Goal: Information Seeking & Learning: Learn about a topic

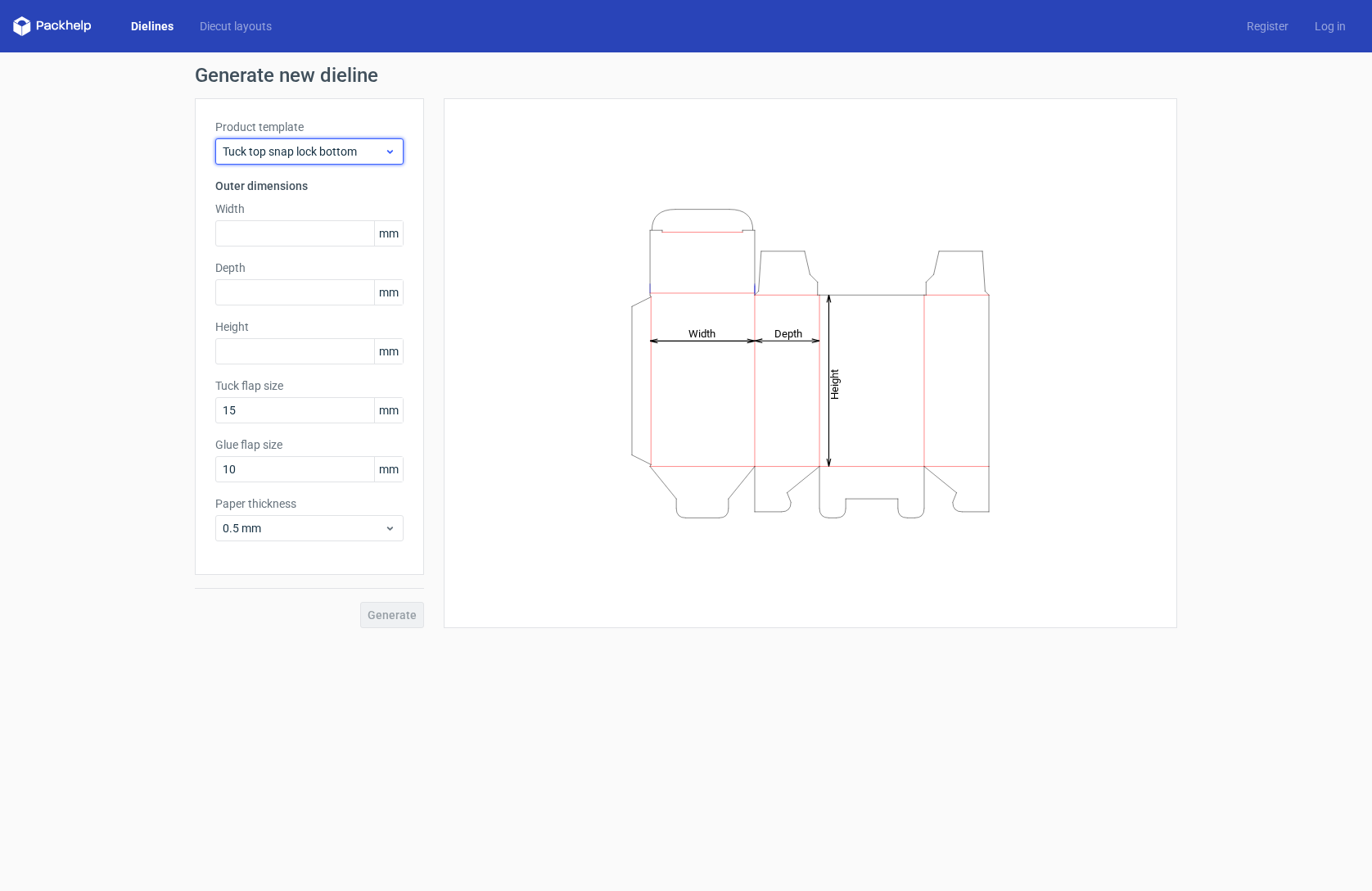
click at [370, 150] on span "Tuck top snap lock bottom" at bounding box center [303, 152] width 161 height 17
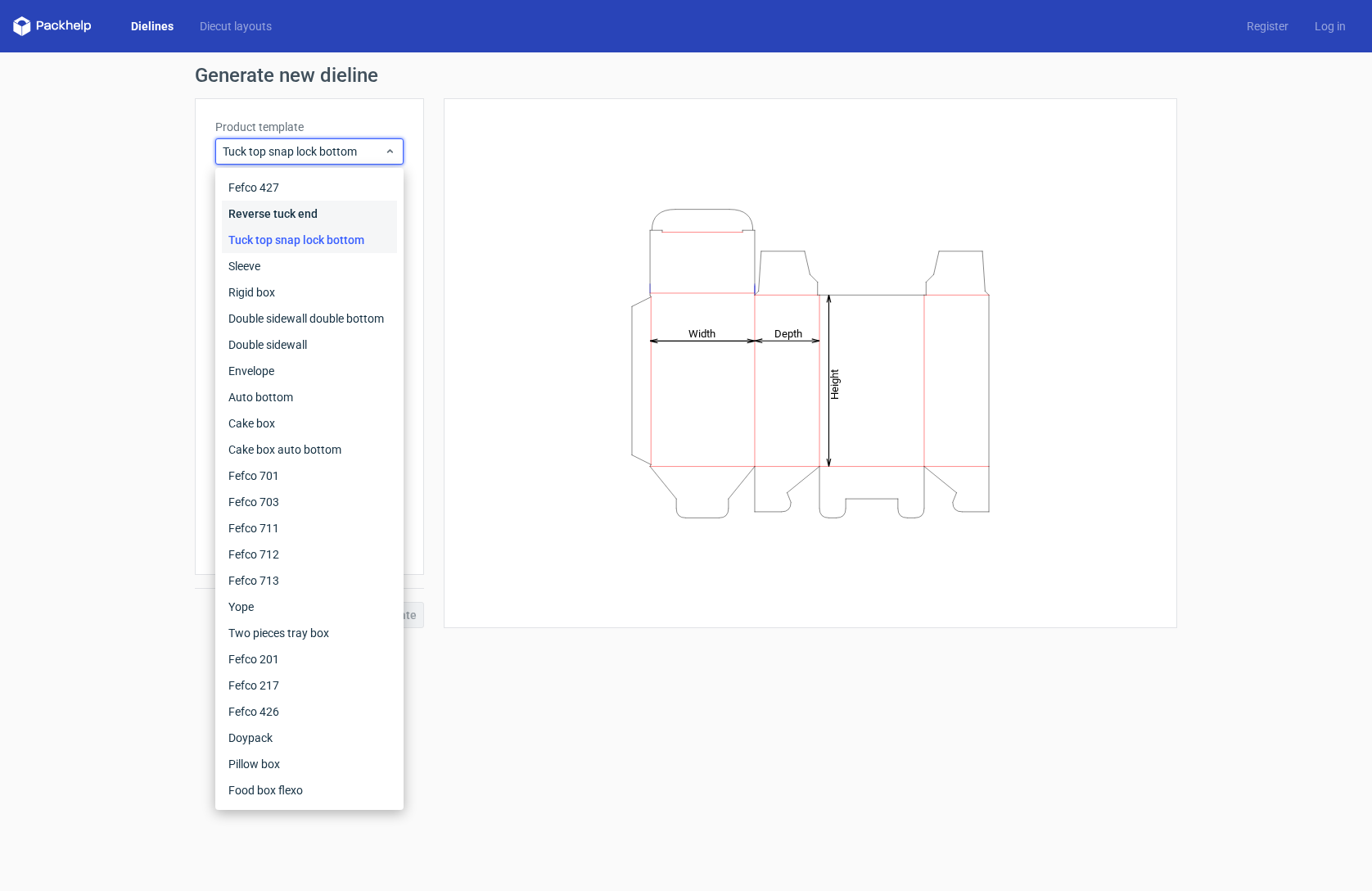
click at [308, 215] on div "Reverse tuck end" at bounding box center [310, 214] width 176 height 26
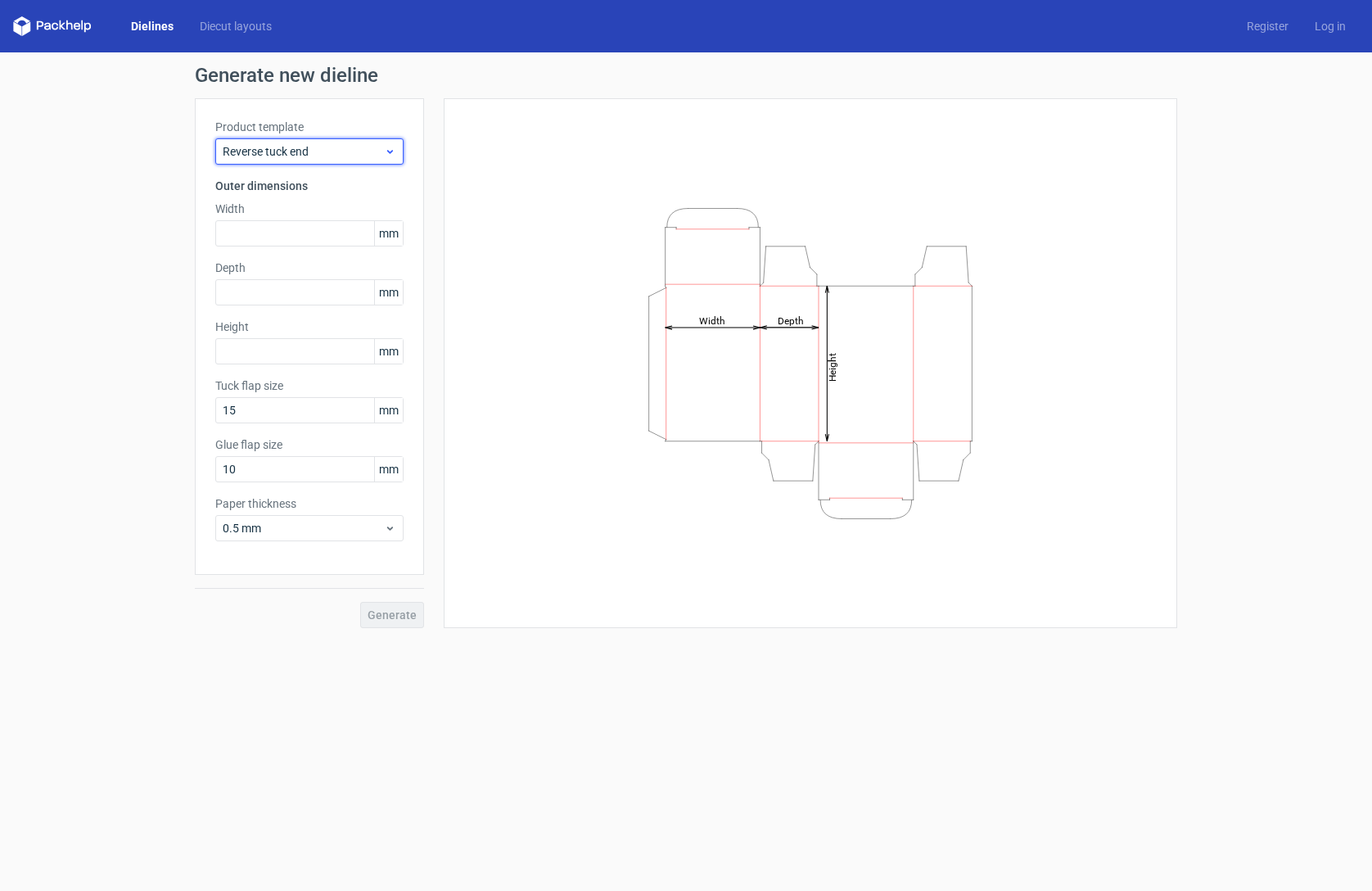
click at [306, 147] on span "Reverse tuck end" at bounding box center [303, 152] width 161 height 17
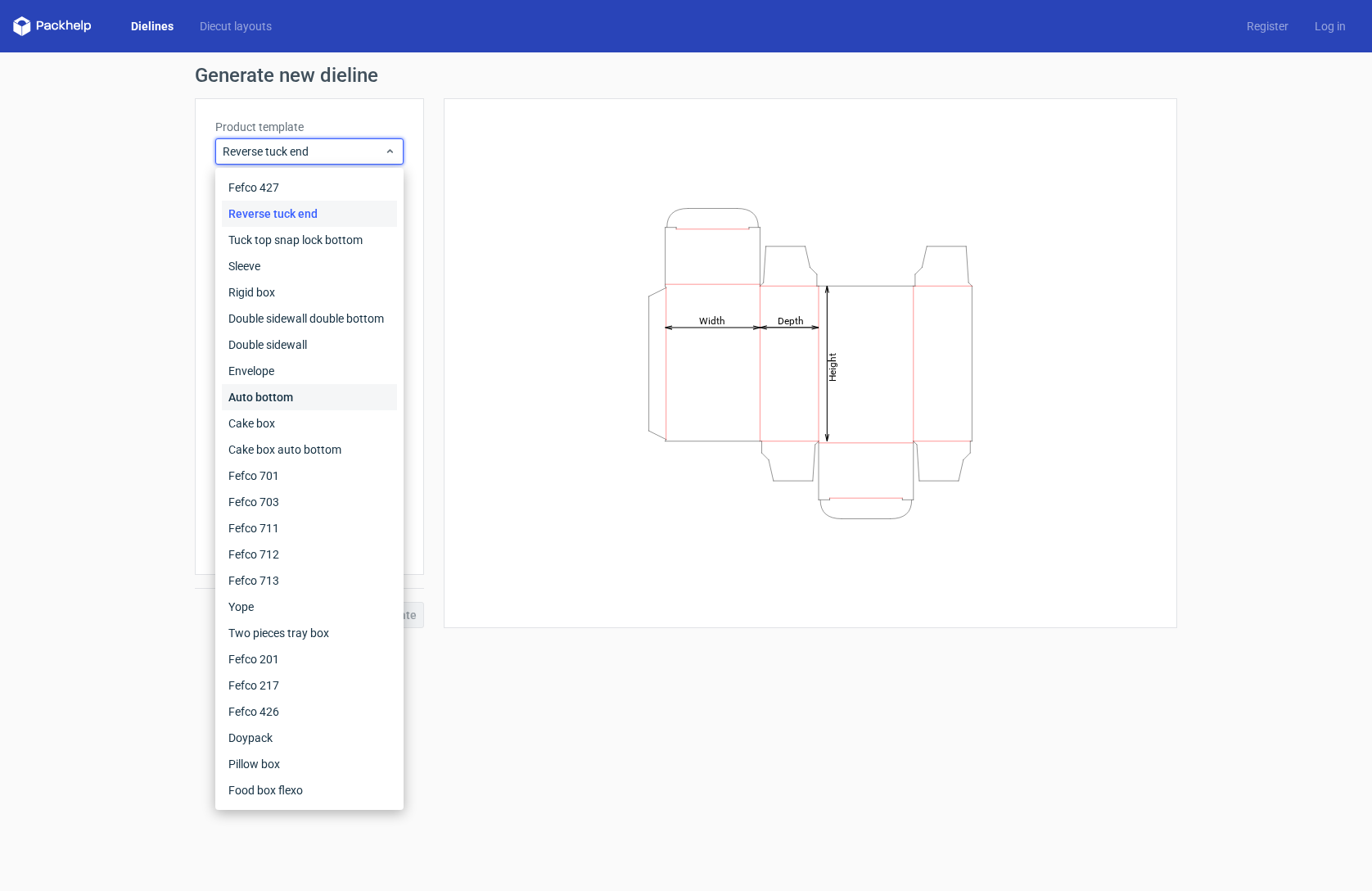
click at [292, 393] on div "Auto bottom" at bounding box center [310, 397] width 176 height 26
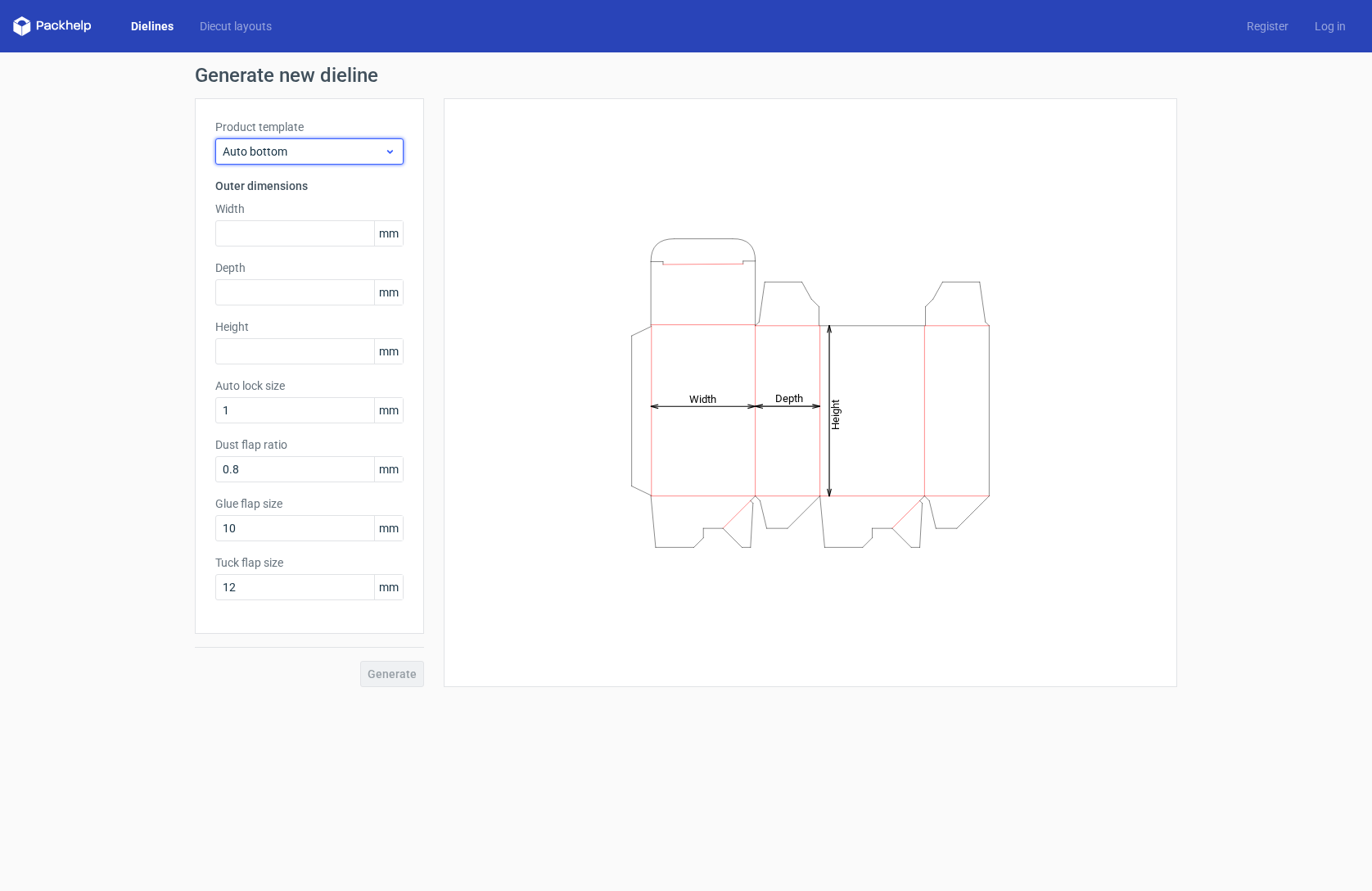
click at [299, 153] on span "Auto bottom" at bounding box center [303, 152] width 161 height 17
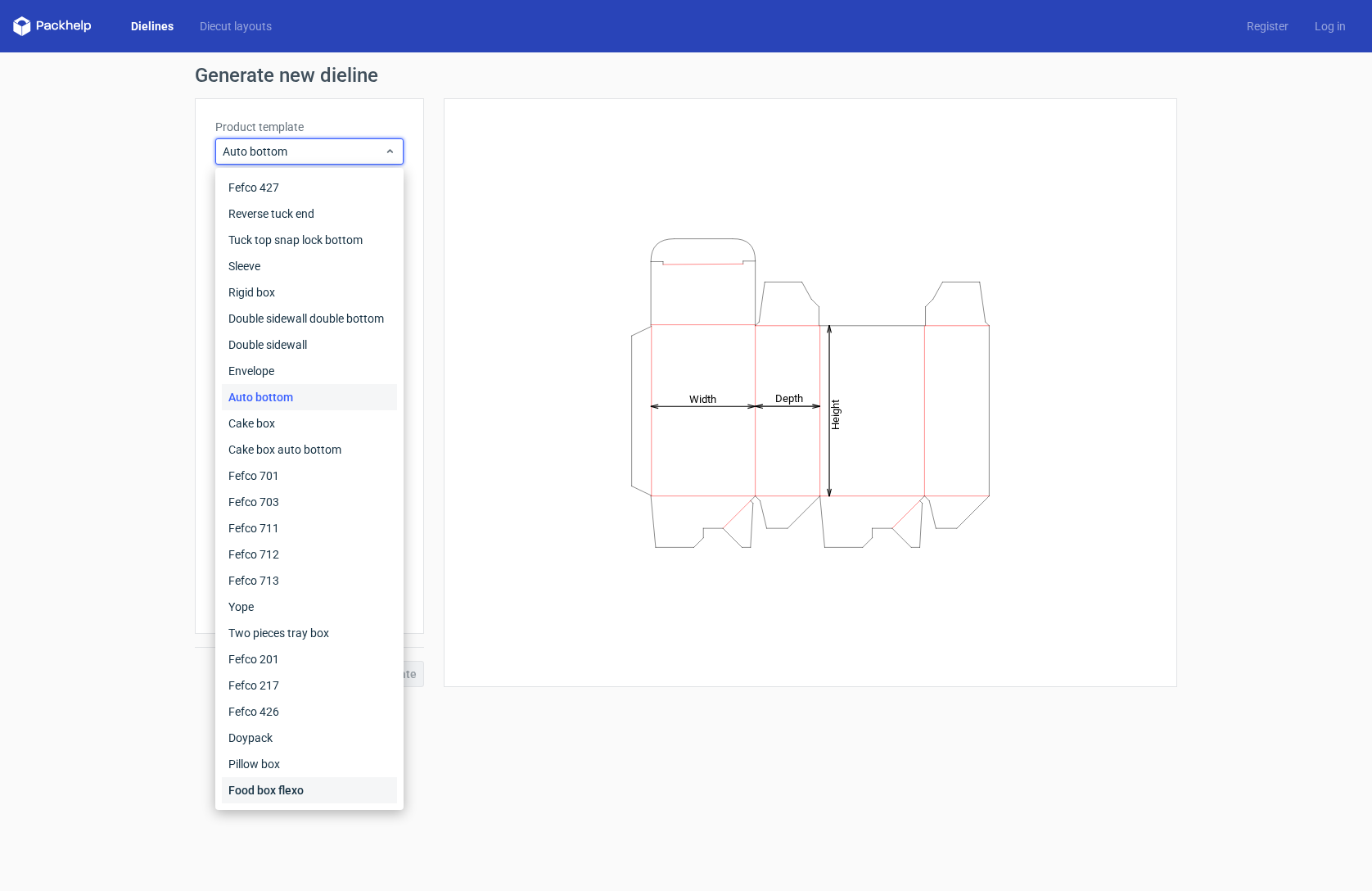
click at [335, 787] on div "Food box flexo" at bounding box center [310, 790] width 176 height 26
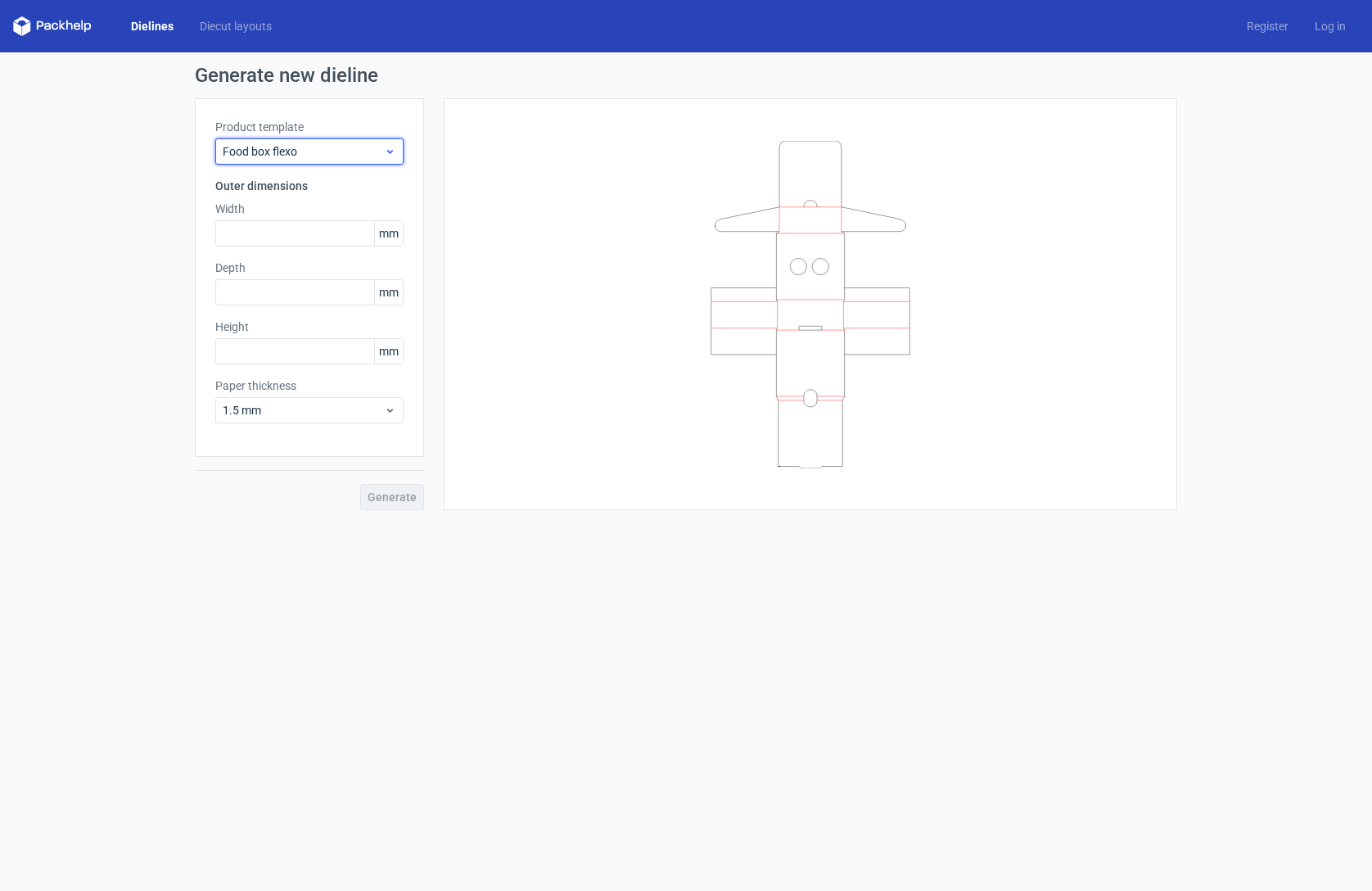
click at [398, 147] on div "Food box flexo" at bounding box center [309, 152] width 188 height 26
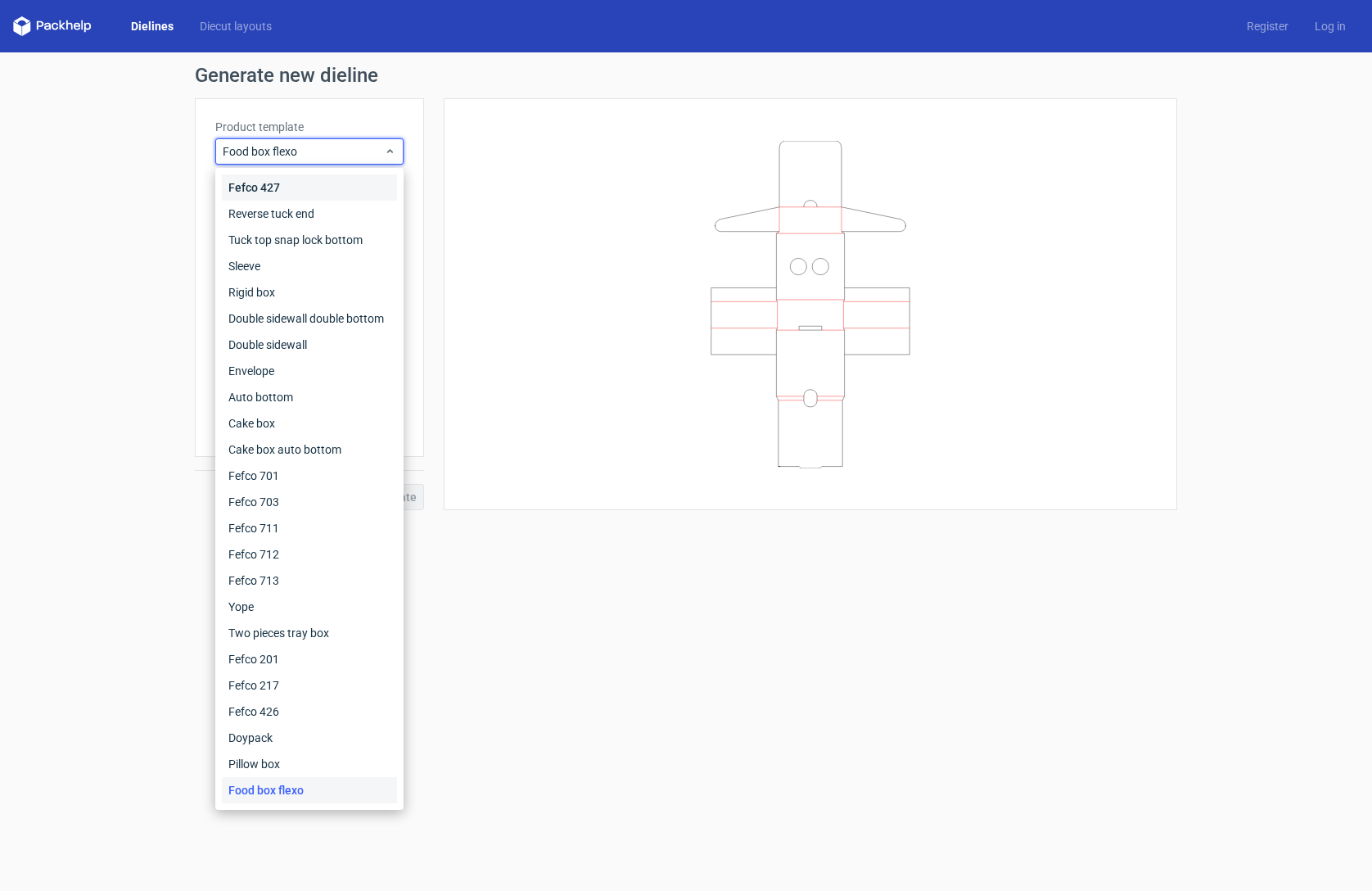
click at [320, 190] on div "Fefco 427" at bounding box center [310, 188] width 176 height 26
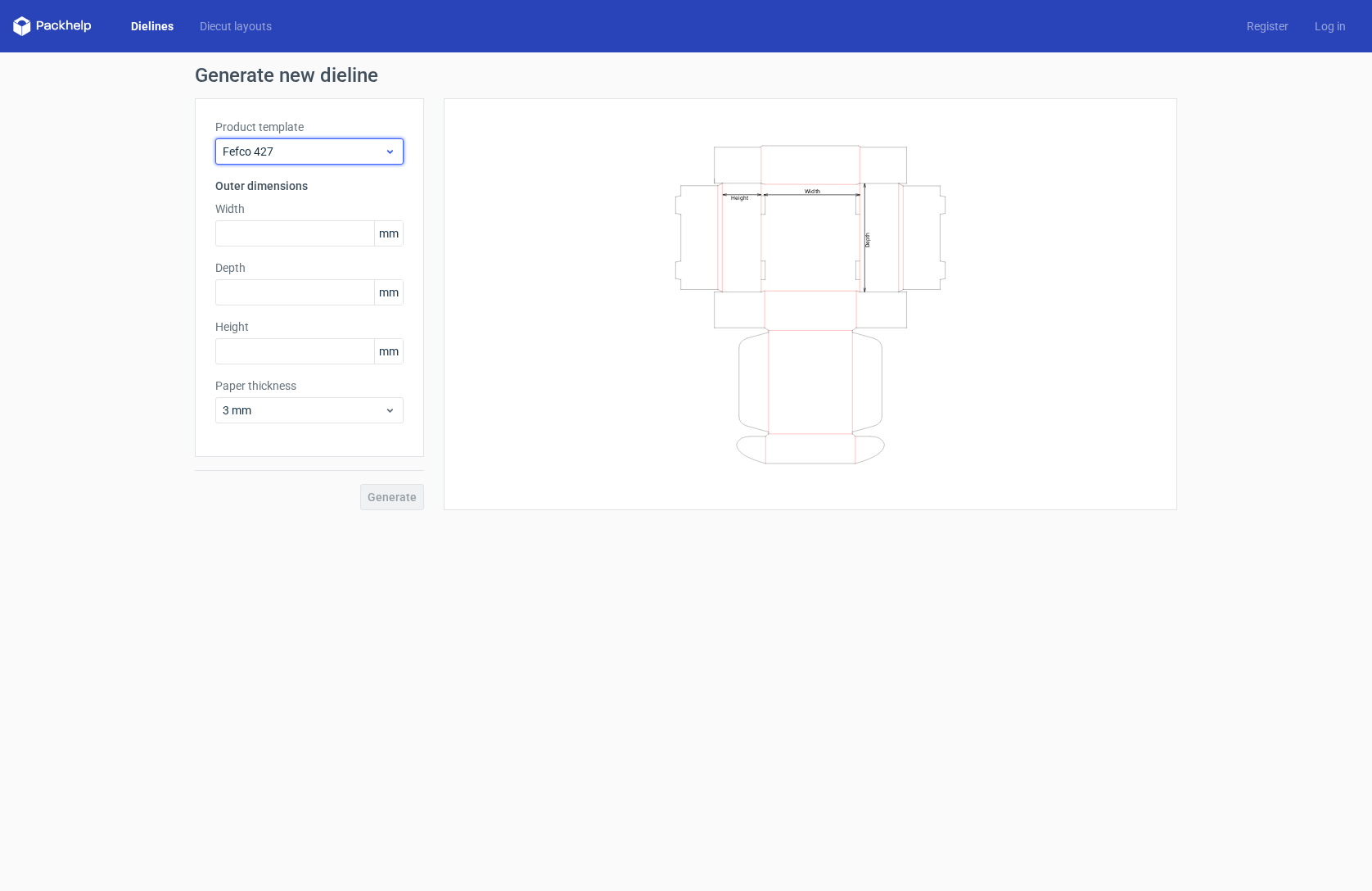
click at [307, 155] on span "Fefco 427" at bounding box center [303, 152] width 161 height 17
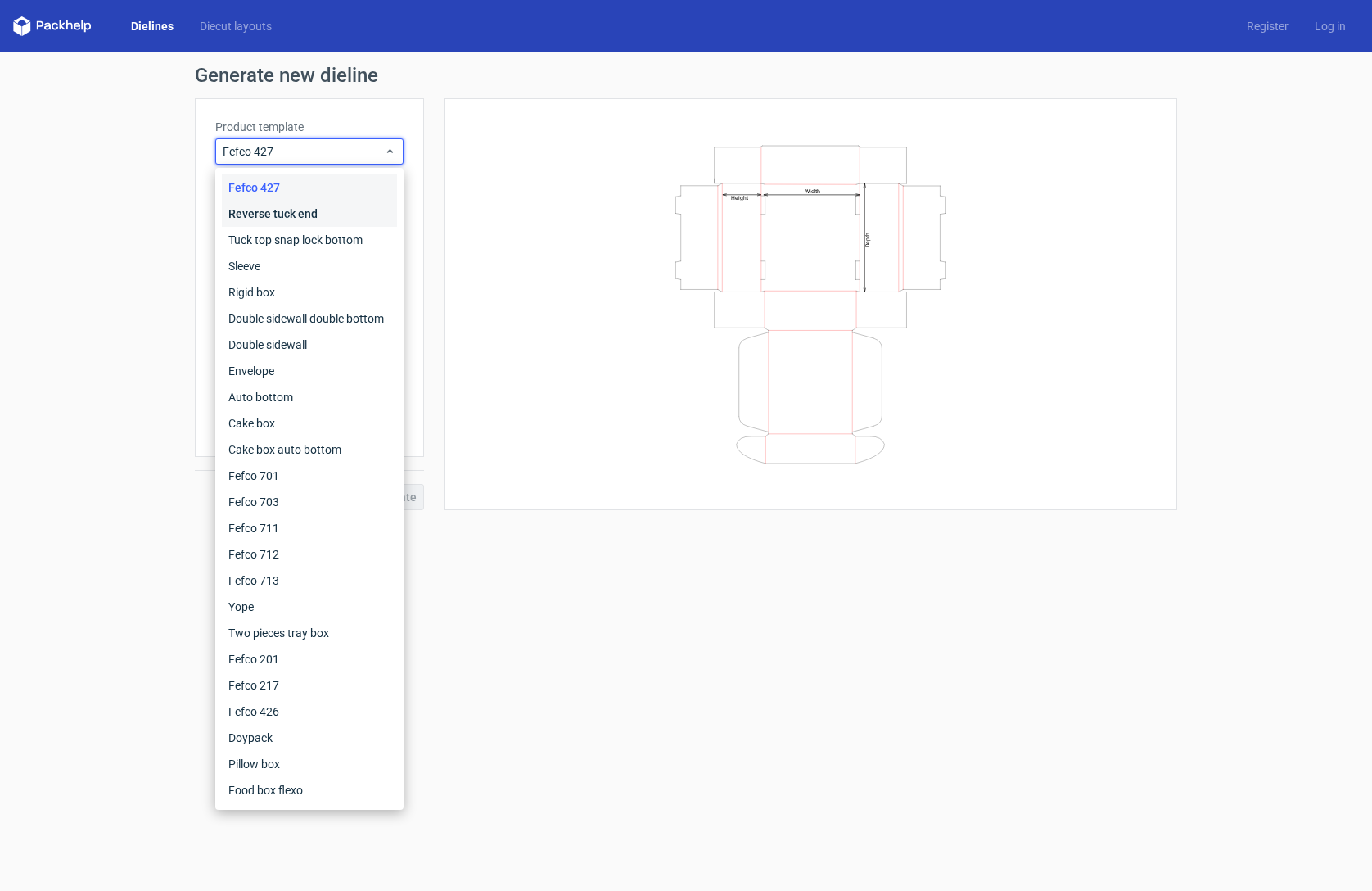
click at [289, 214] on div "Reverse tuck end" at bounding box center [310, 214] width 176 height 26
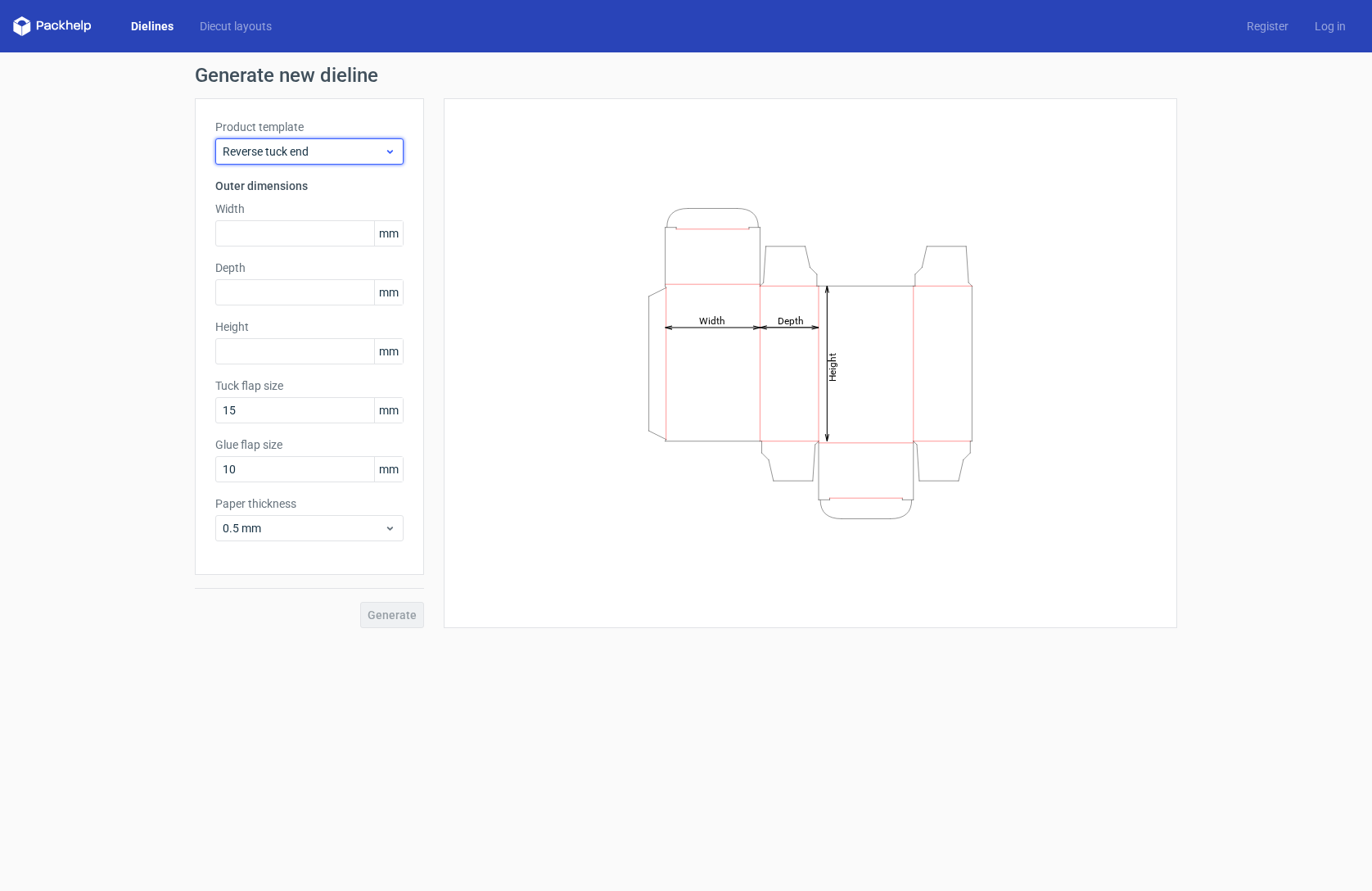
click at [304, 153] on span "Reverse tuck end" at bounding box center [303, 152] width 161 height 17
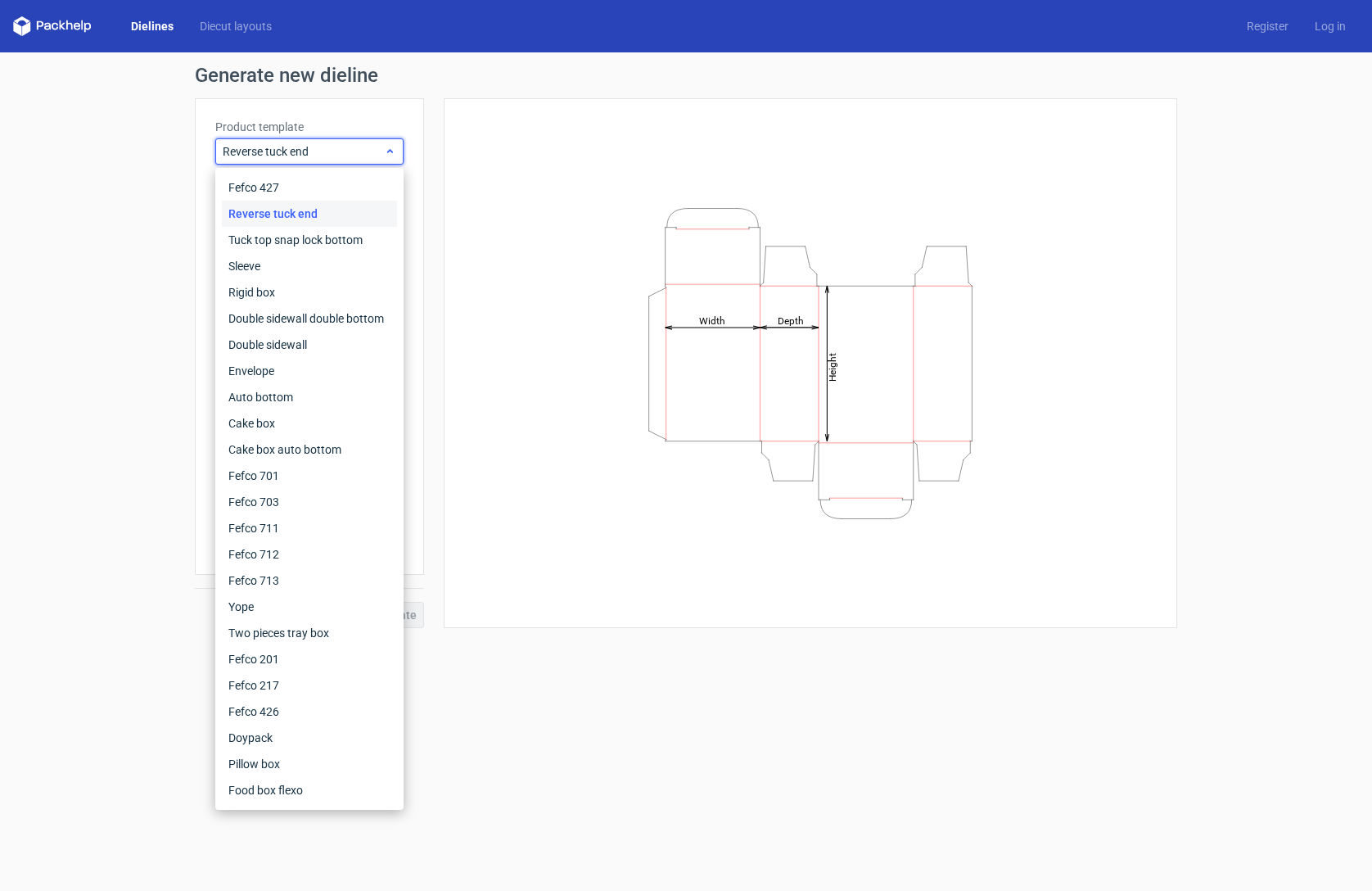
click at [304, 153] on span "Reverse tuck end" at bounding box center [303, 152] width 161 height 17
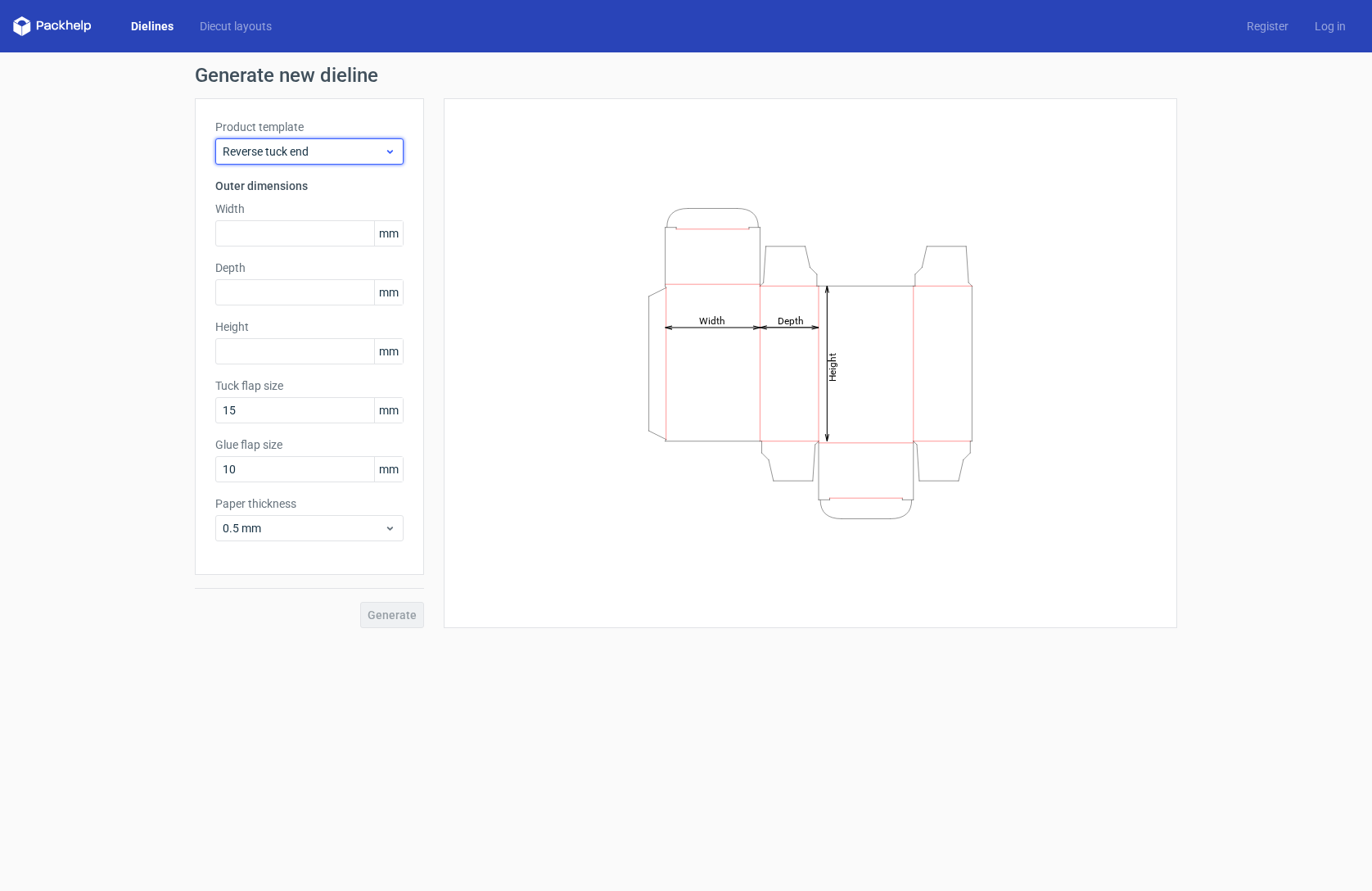
click at [304, 154] on span "Reverse tuck end" at bounding box center [303, 152] width 161 height 17
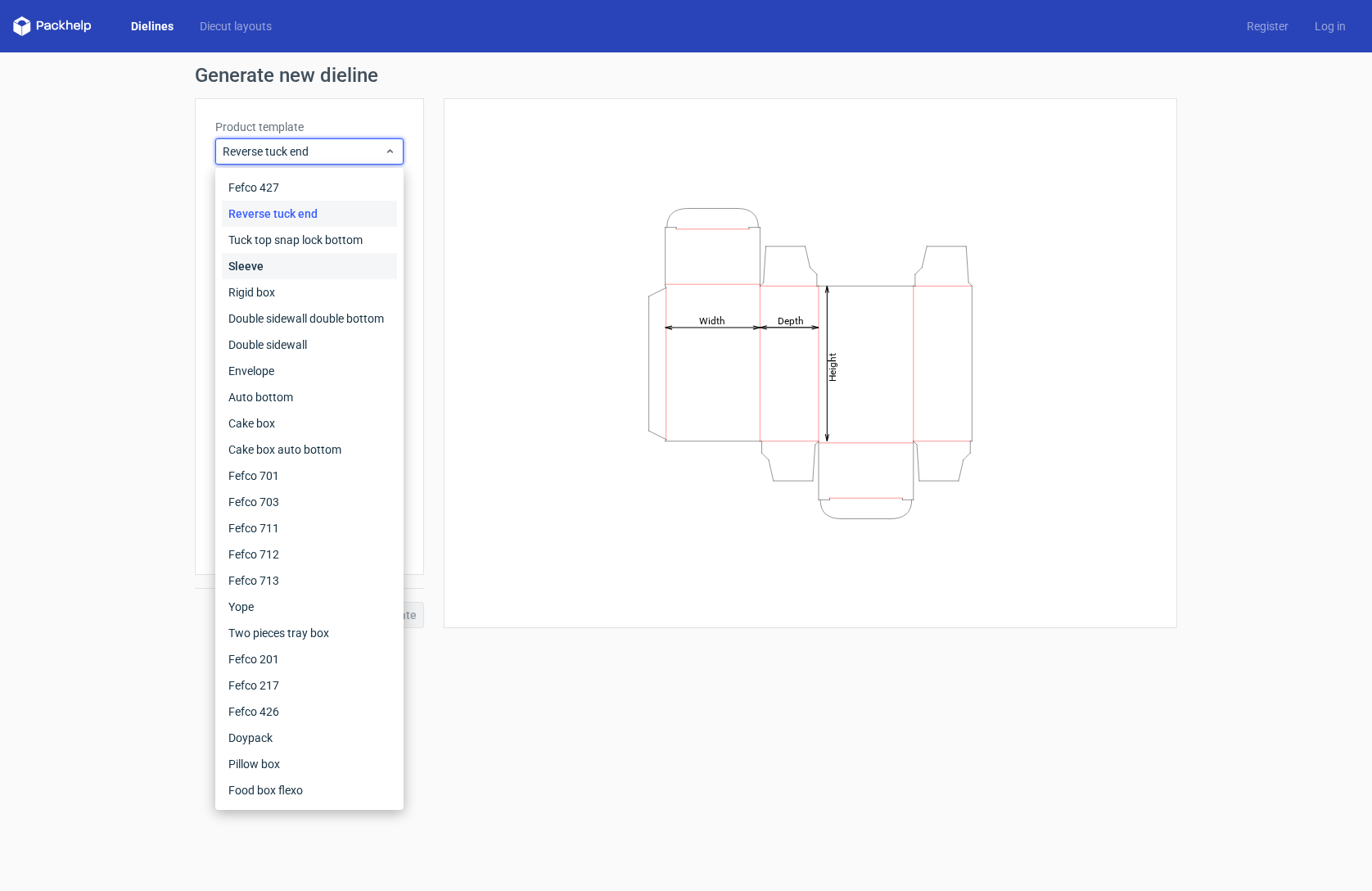
click at [291, 255] on div "Sleeve" at bounding box center [310, 267] width 176 height 26
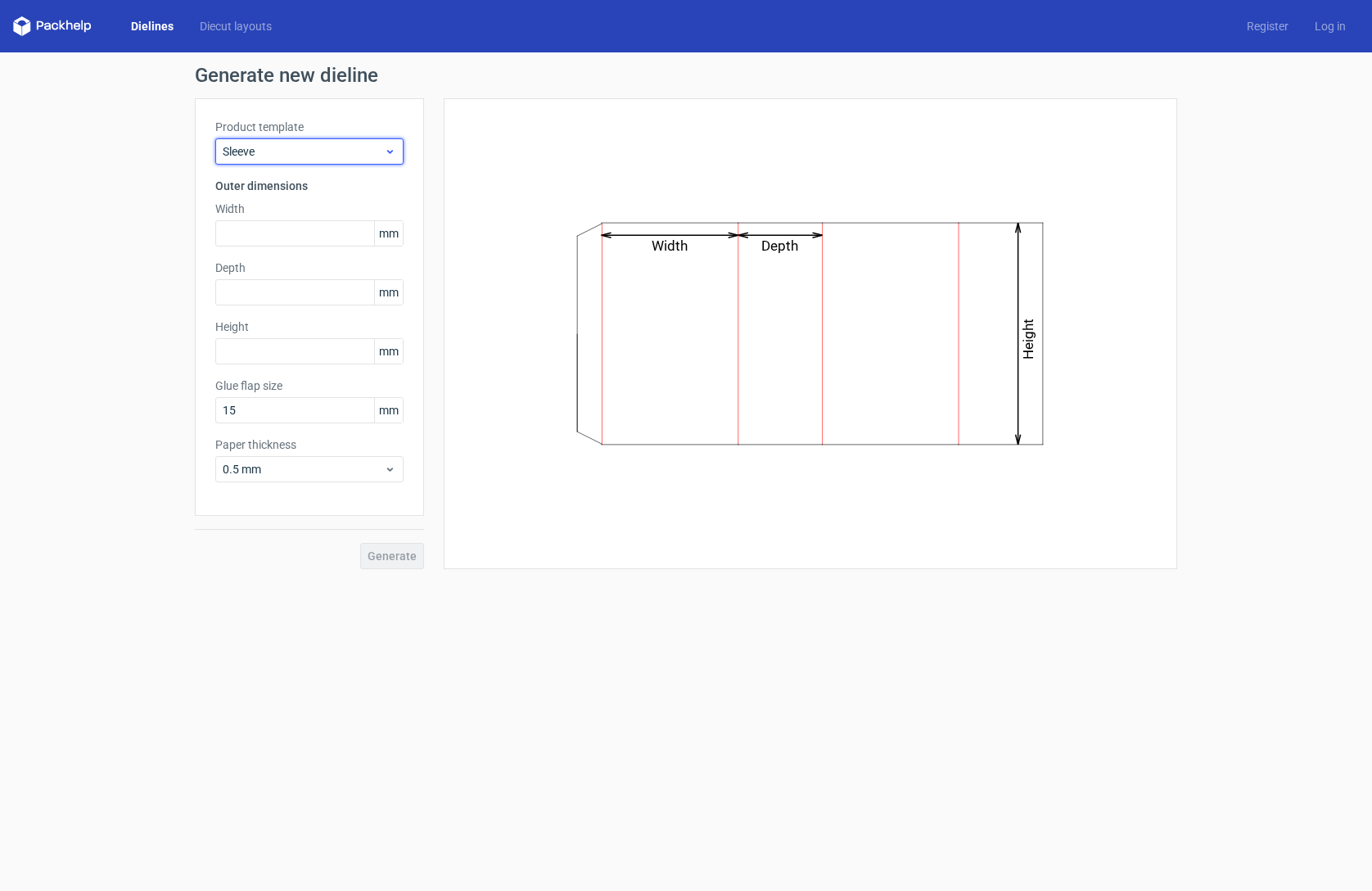
click at [318, 157] on span "Sleeve" at bounding box center [303, 152] width 161 height 17
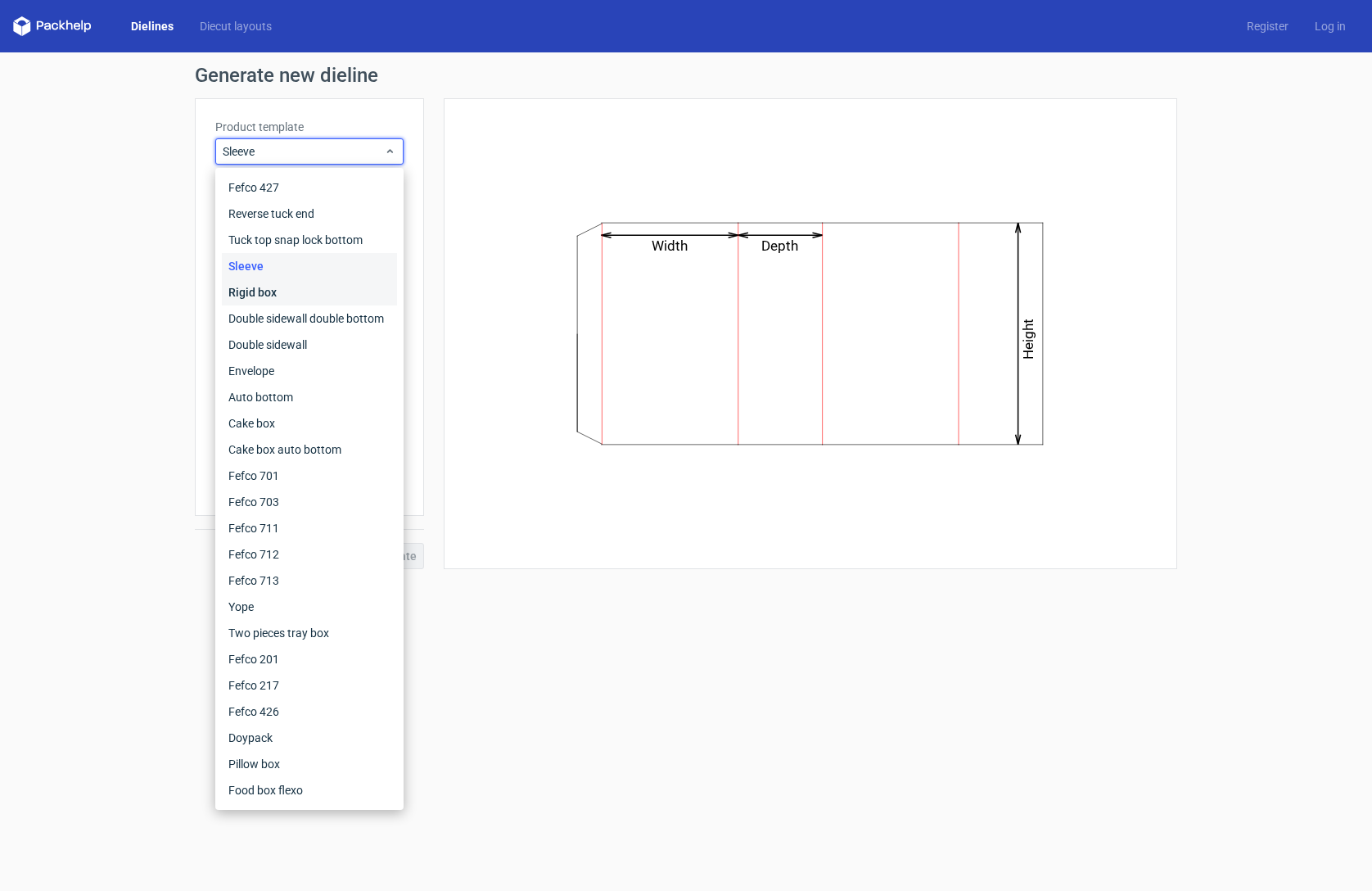
click at [278, 296] on div "Rigid box" at bounding box center [310, 292] width 176 height 26
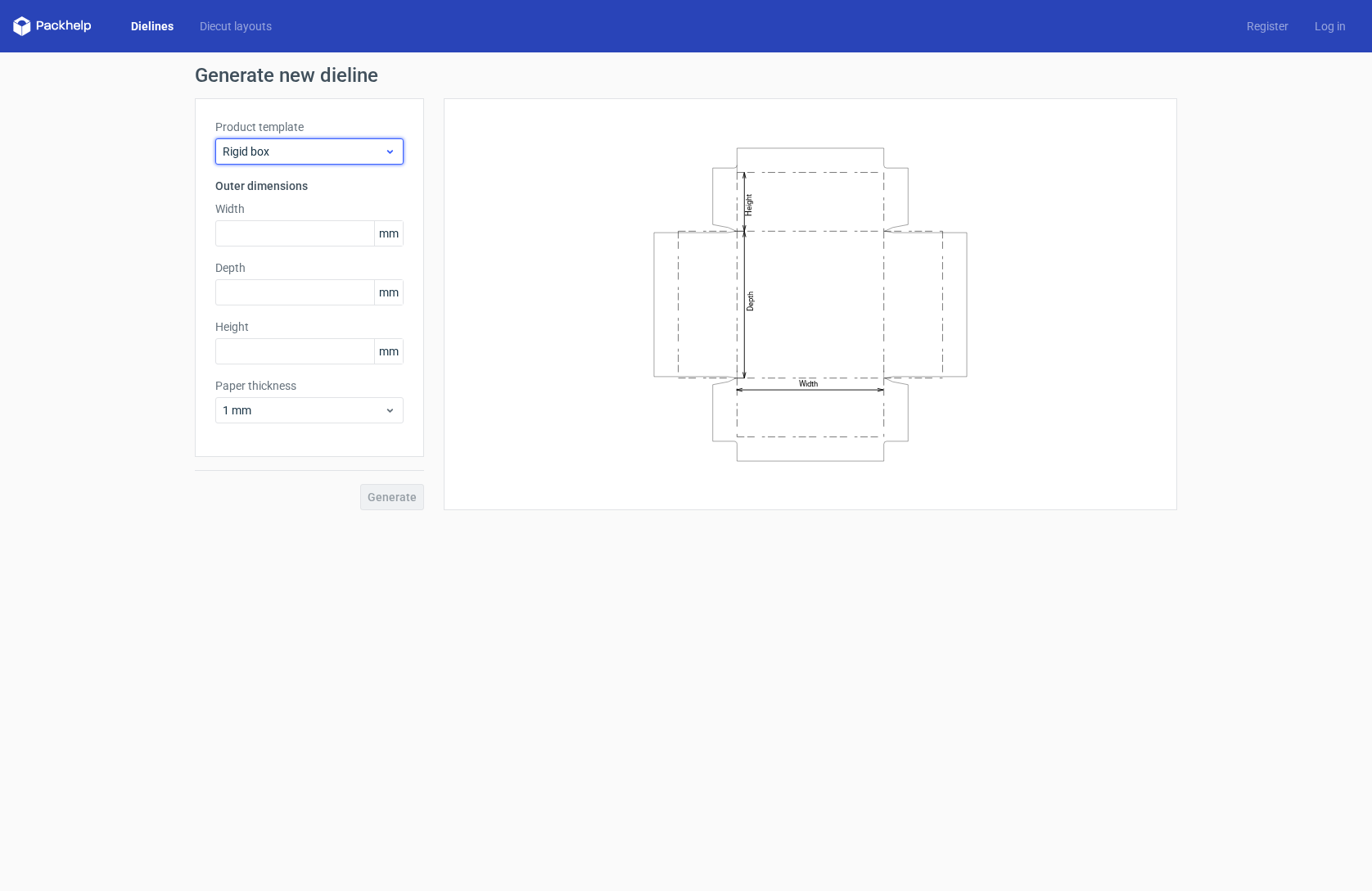
click at [302, 161] on div "Rigid box" at bounding box center [309, 152] width 188 height 26
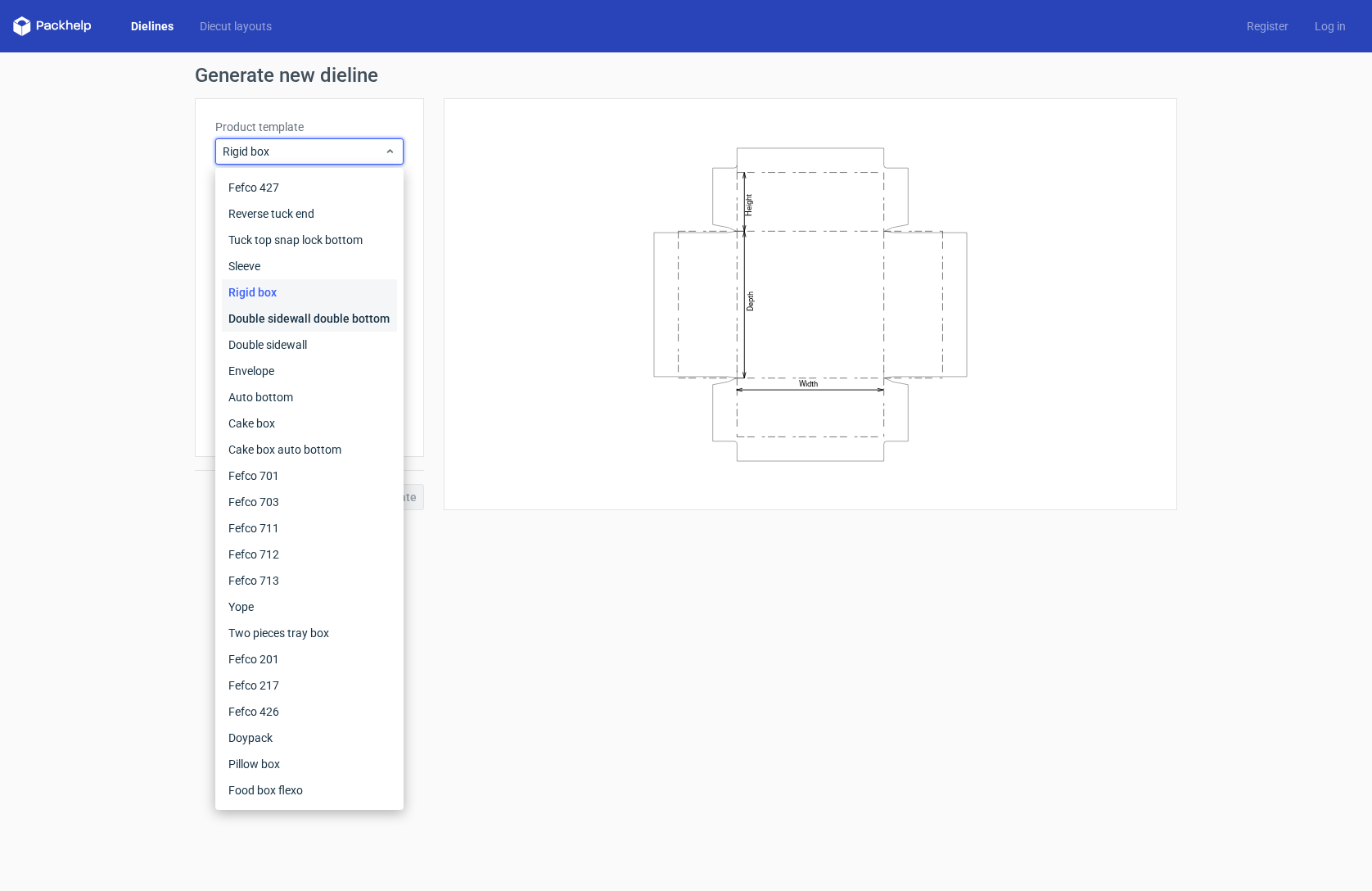
click at [293, 315] on div "Double sidewall double bottom" at bounding box center [310, 319] width 176 height 26
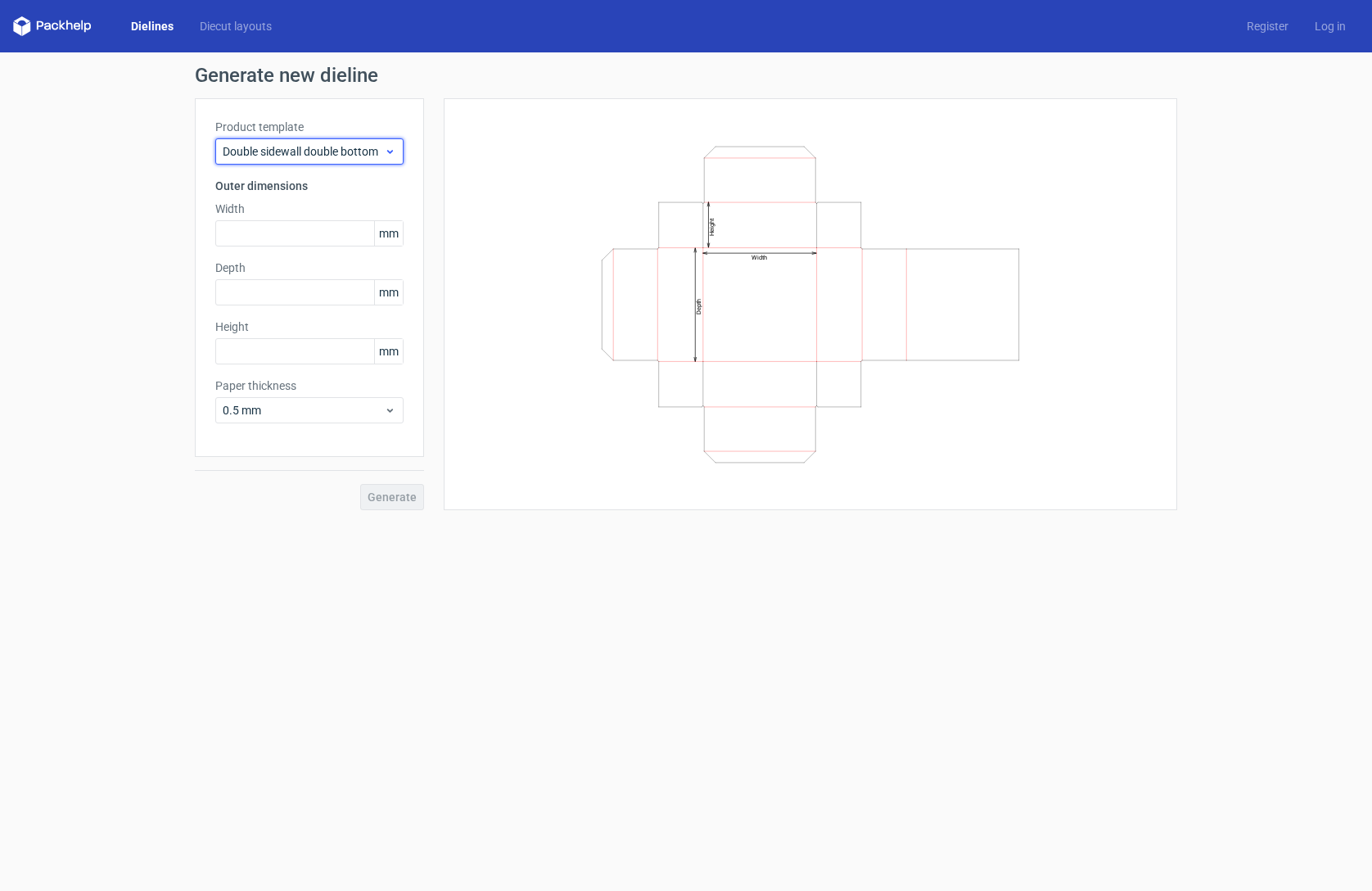
click at [341, 148] on span "Double sidewall double bottom" at bounding box center [303, 152] width 161 height 17
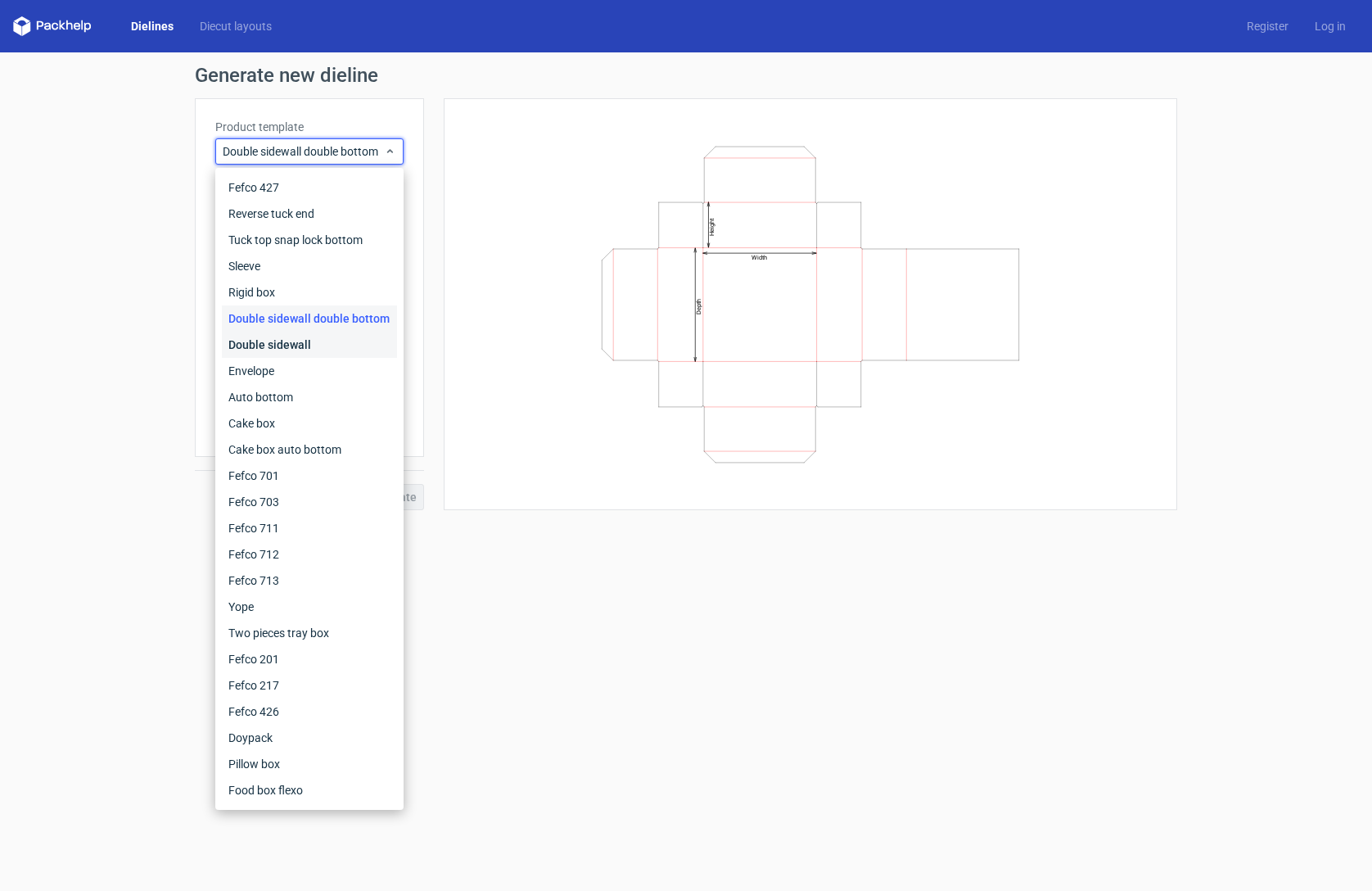
click at [303, 336] on div "Double sidewall" at bounding box center [310, 345] width 176 height 26
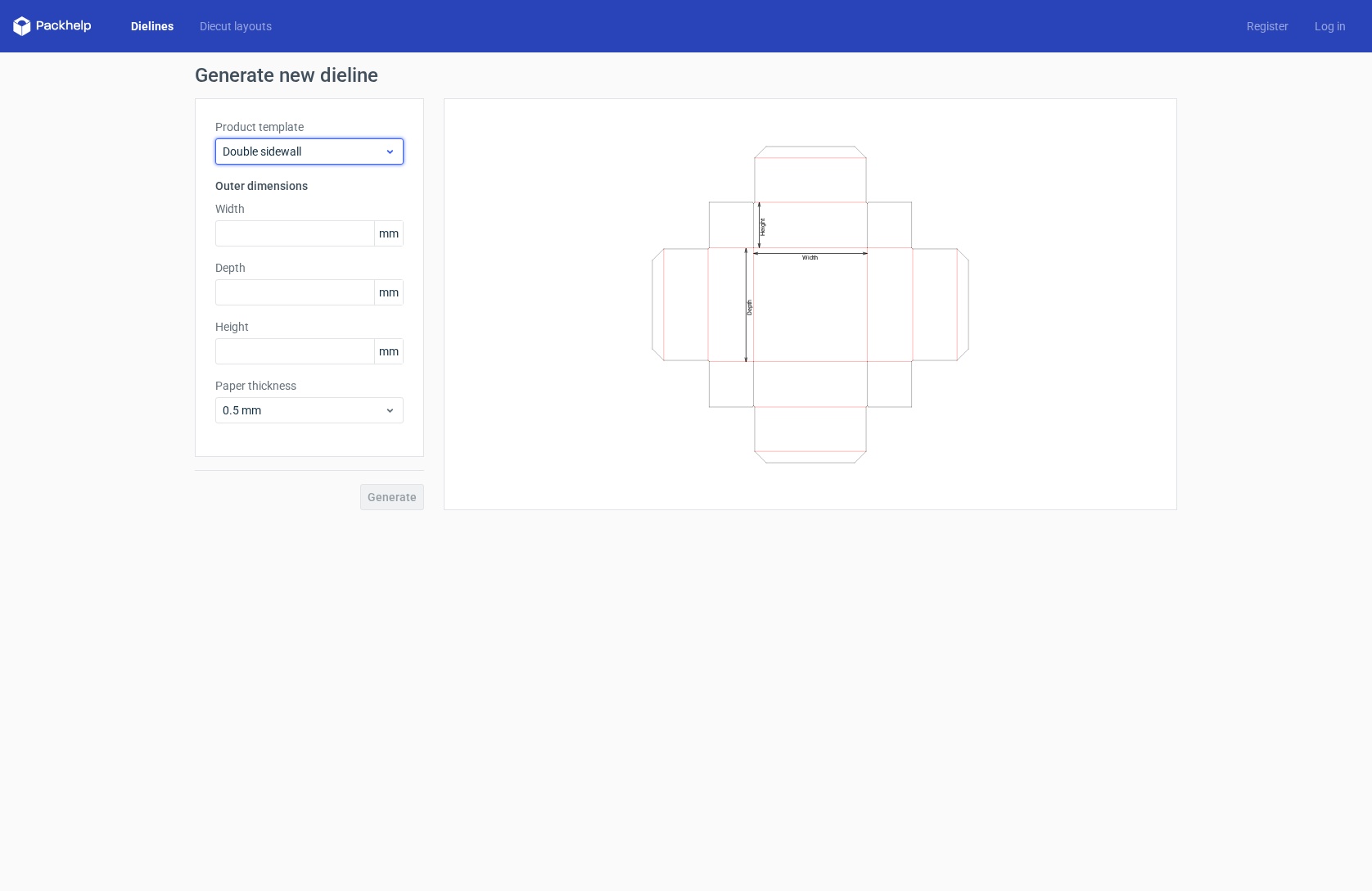
click at [323, 155] on span "Double sidewall" at bounding box center [303, 152] width 161 height 17
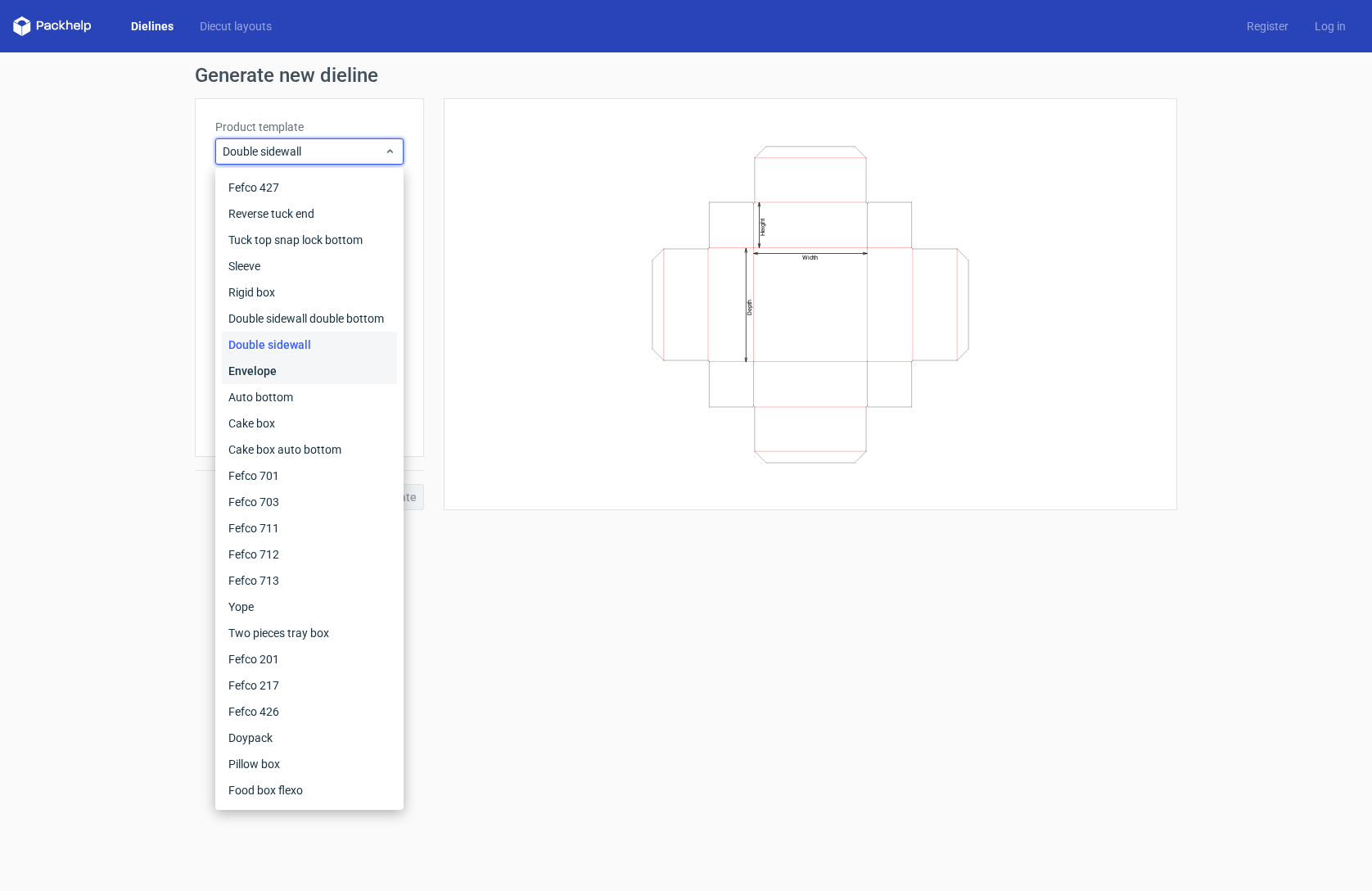
click at [295, 363] on div "Envelope" at bounding box center [310, 371] width 176 height 26
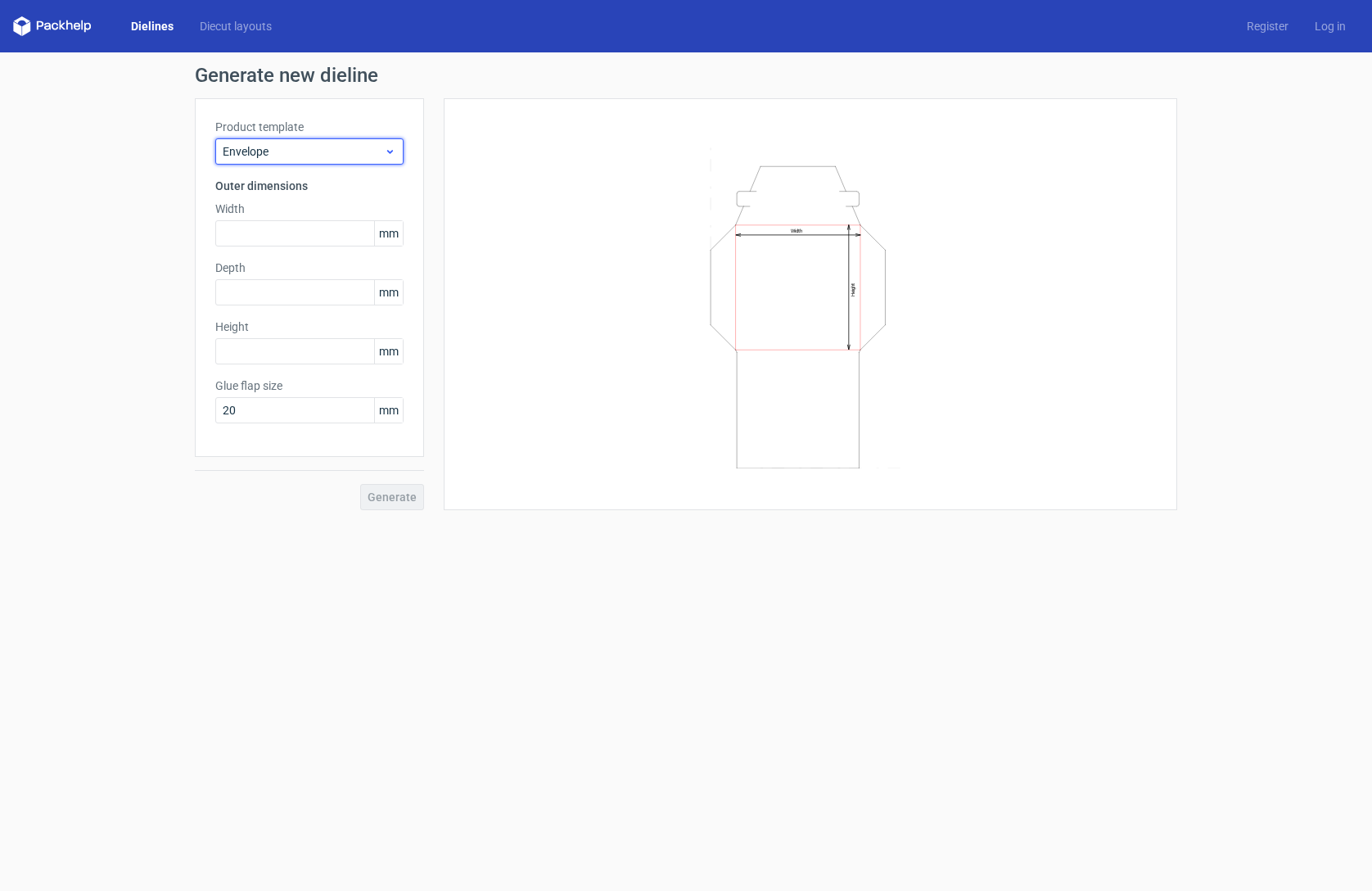
click at [354, 145] on span "Envelope" at bounding box center [303, 152] width 161 height 17
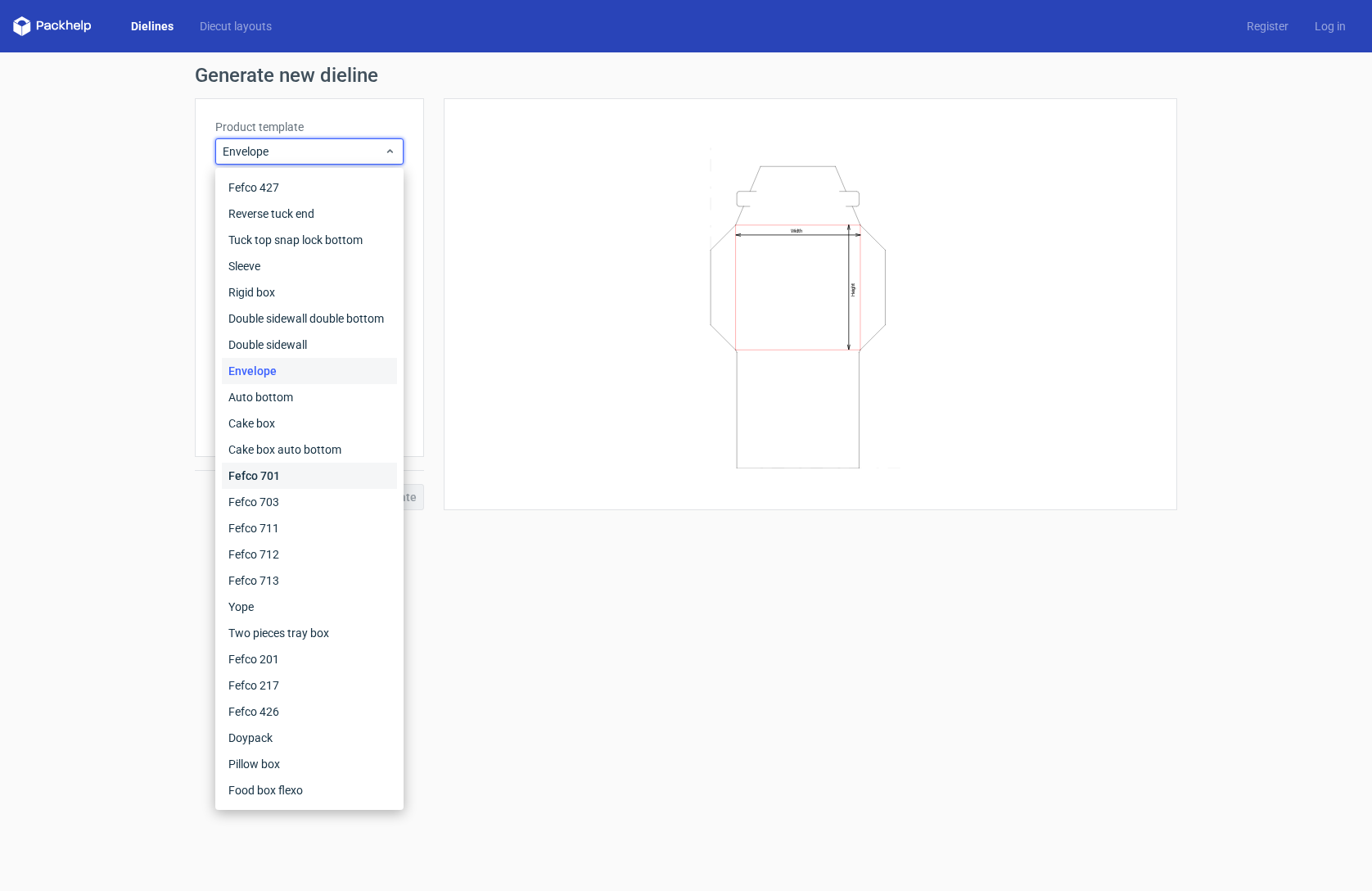
click at [307, 469] on div "Fefco 701" at bounding box center [310, 476] width 176 height 26
